Goal: Navigation & Orientation: Find specific page/section

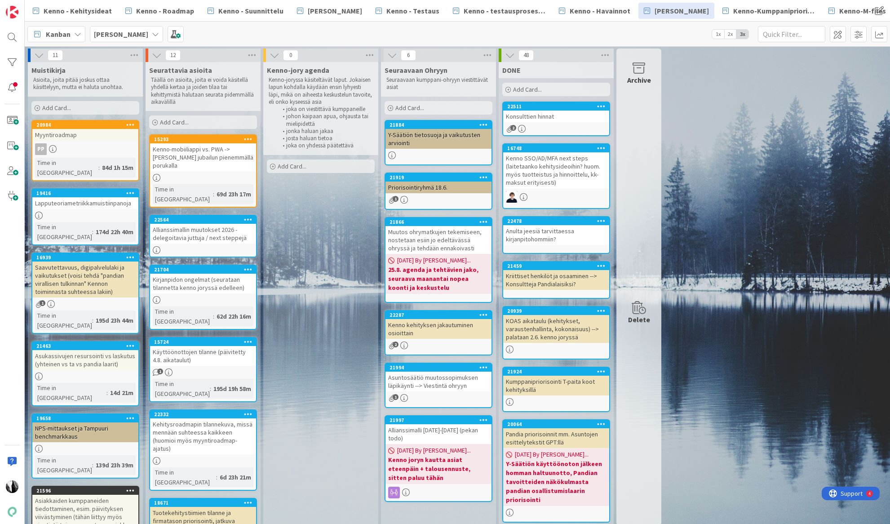
scroll to position [145, 0]
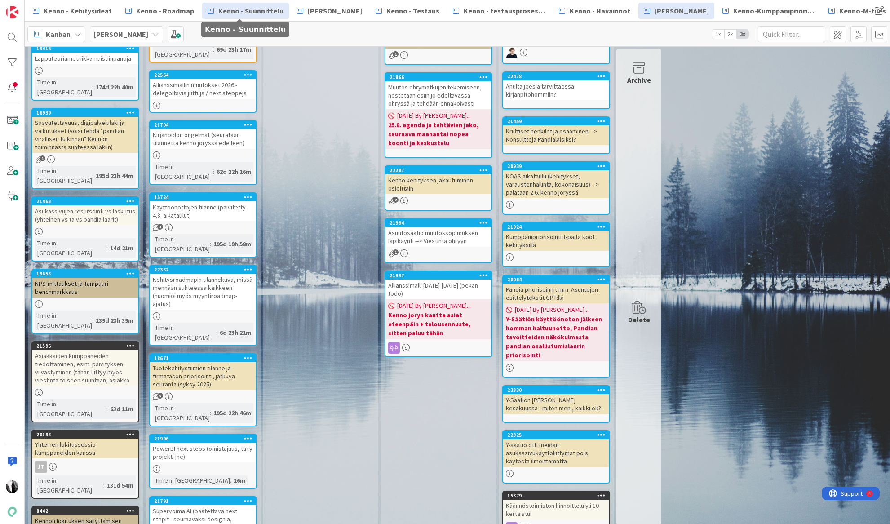
click at [261, 11] on span "Kenno - Suunnittelu" at bounding box center [250, 10] width 65 height 11
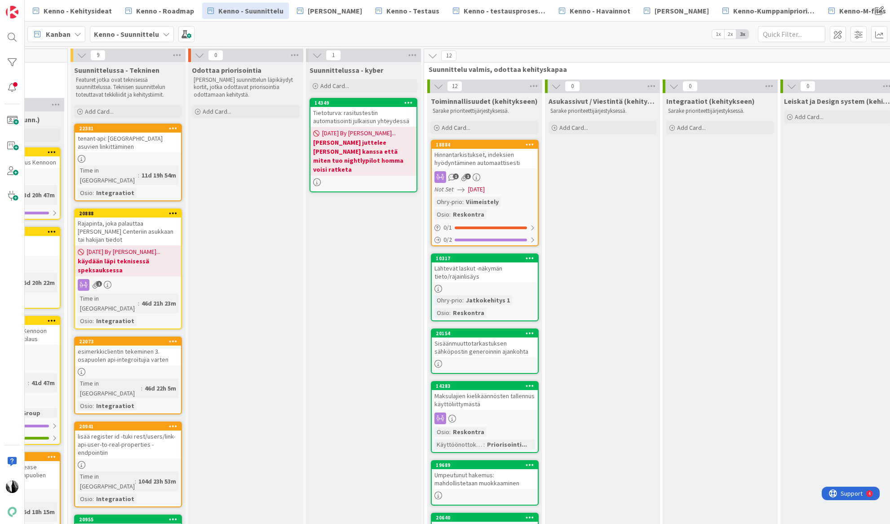
scroll to position [0, 848]
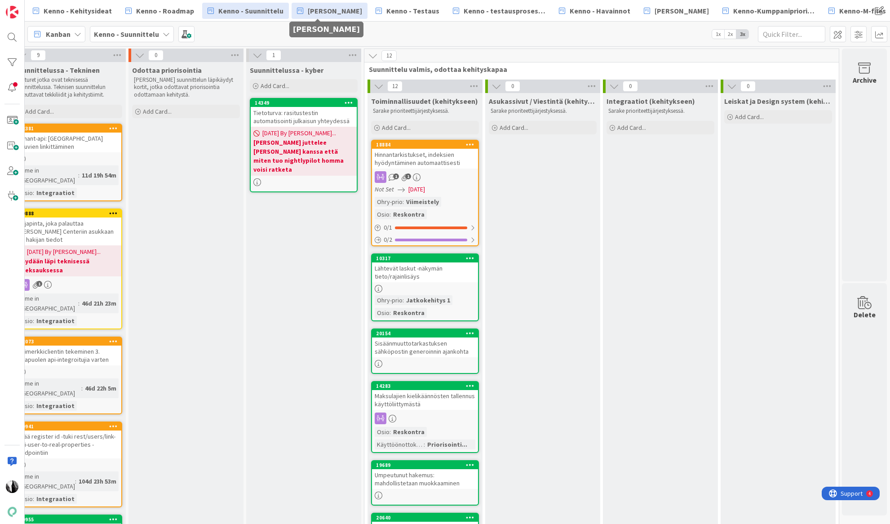
click at [331, 15] on span "[PERSON_NAME]" at bounding box center [335, 10] width 54 height 11
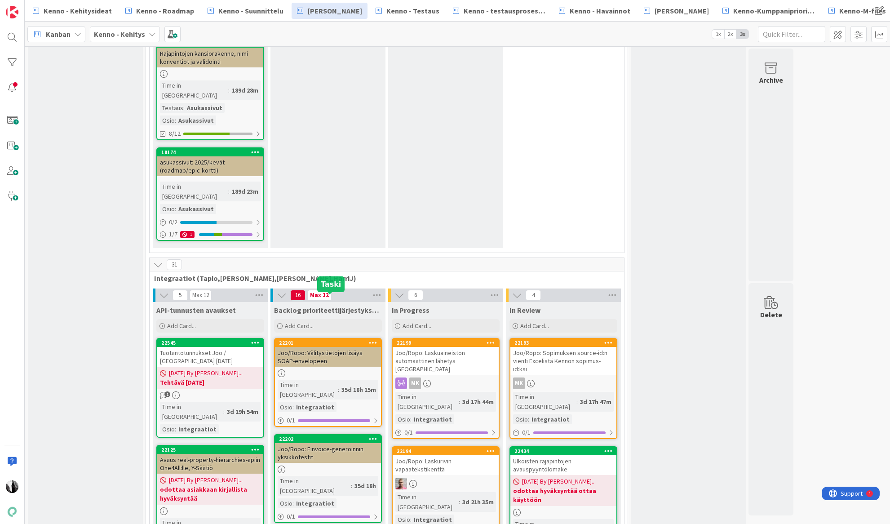
scroll to position [2536, 0]
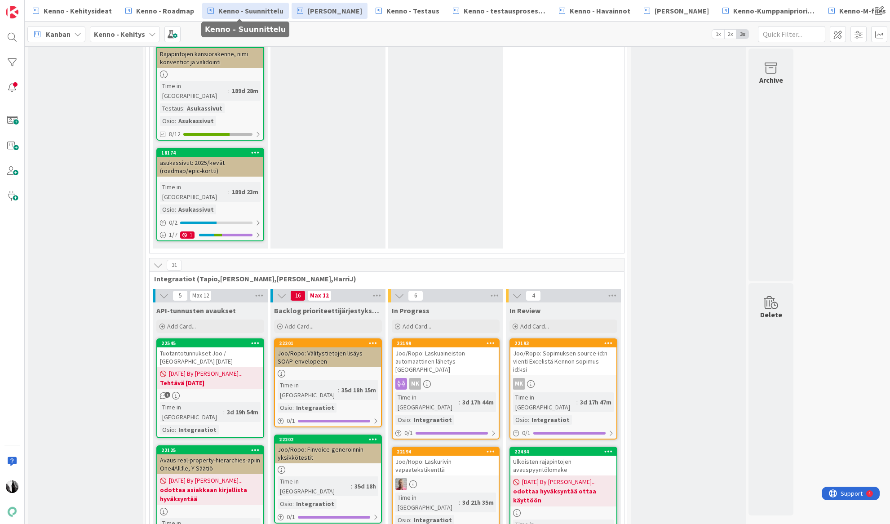
click at [231, 13] on span "Kenno - Suunnittelu" at bounding box center [250, 10] width 65 height 11
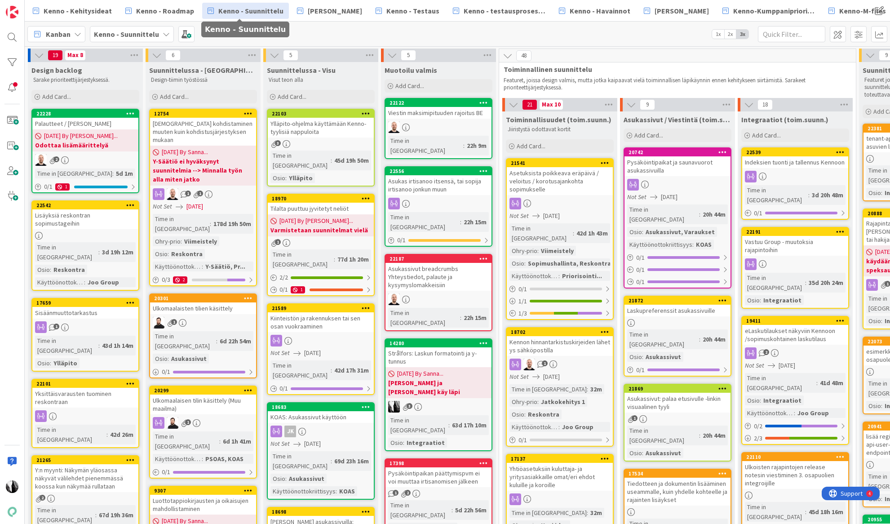
click at [258, 13] on span "Kenno - Suunnittelu" at bounding box center [250, 10] width 65 height 11
click at [87, 120] on div "Palautteet / [PERSON_NAME]" at bounding box center [85, 124] width 106 height 12
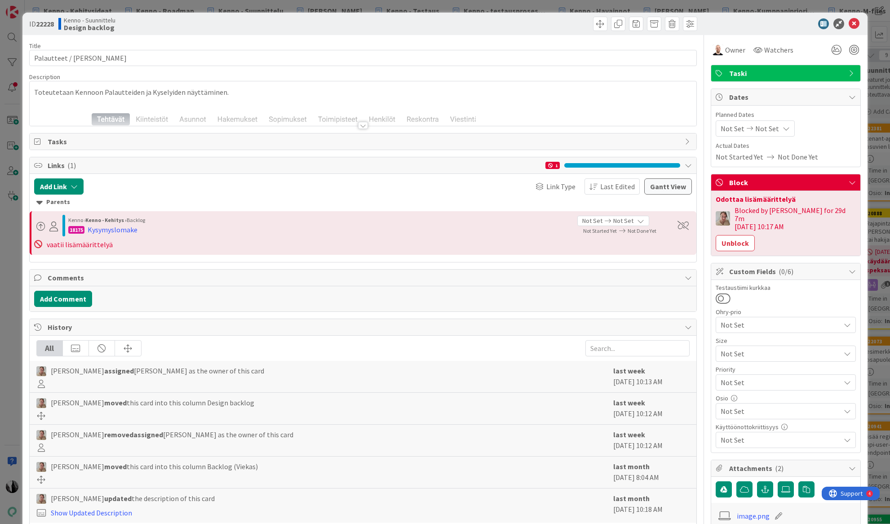
drag, startPoint x: 366, startPoint y: 126, endPoint x: 375, endPoint y: 129, distance: 9.9
click at [366, 126] on div at bounding box center [363, 125] width 10 height 7
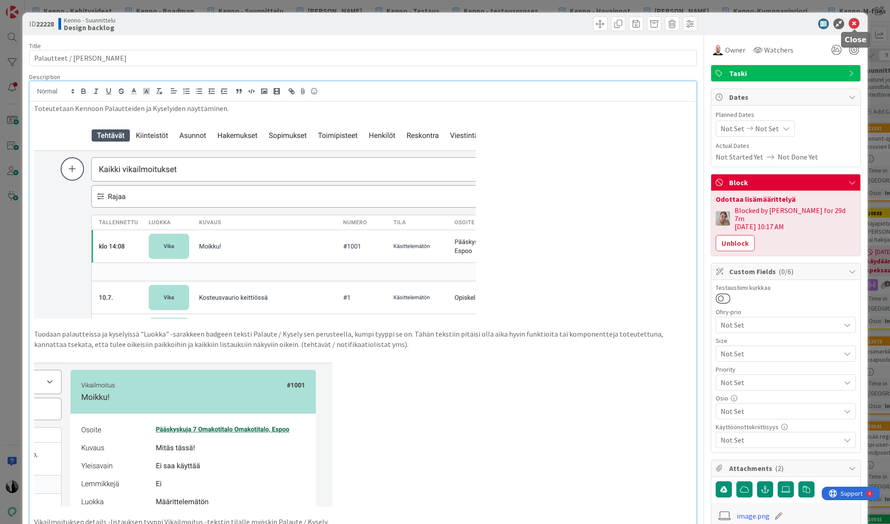
click at [855, 22] on icon at bounding box center [854, 23] width 11 height 11
